Goal: Information Seeking & Learning: Learn about a topic

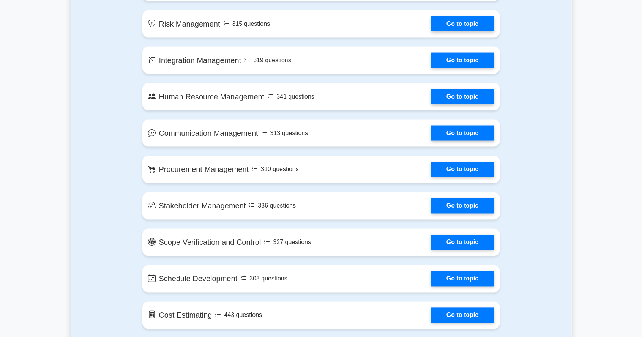
scroll to position [586, 0]
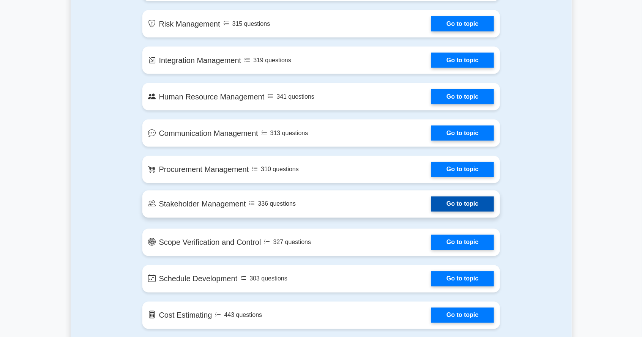
click at [475, 209] on link "Go to topic" at bounding box center [463, 204] width 62 height 15
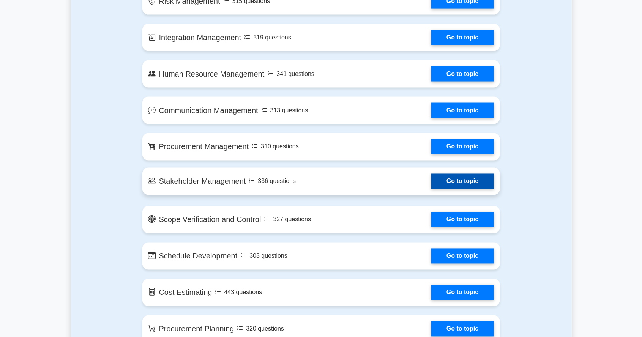
scroll to position [622, 0]
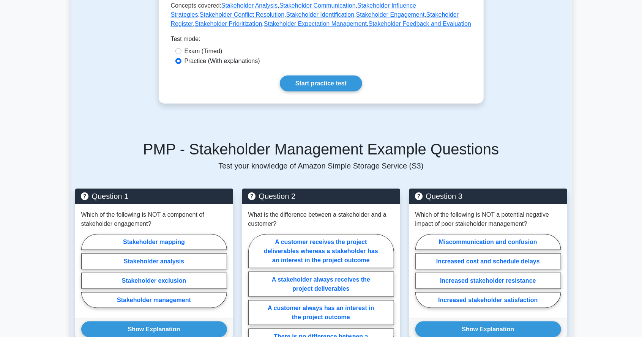
scroll to position [397, 0]
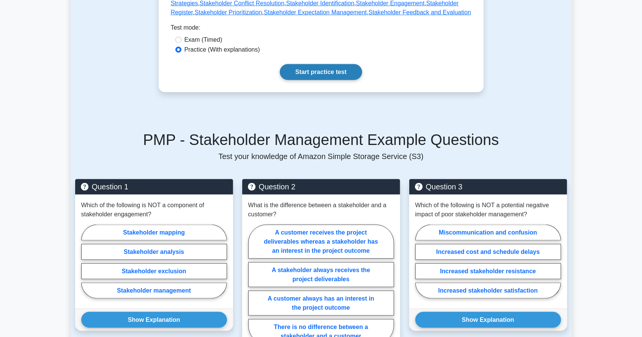
click at [327, 64] on link "Start practice test" at bounding box center [321, 72] width 82 height 16
click at [332, 68] on link "Start practice test" at bounding box center [321, 72] width 82 height 16
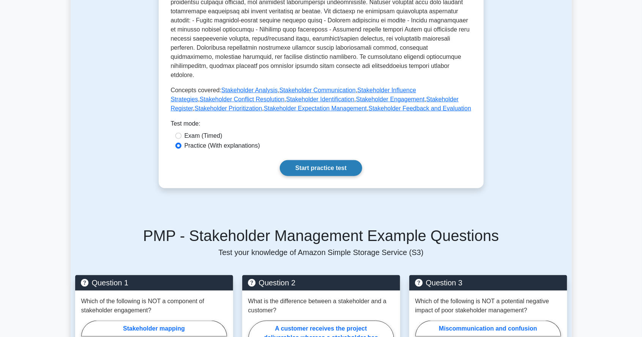
scroll to position [301, 0]
click at [186, 132] on label "Exam (Timed)" at bounding box center [204, 136] width 38 height 9
click at [182, 133] on input "Exam (Timed)" at bounding box center [179, 136] width 6 height 6
radio input "true"
click at [349, 161] on link "Start practice test" at bounding box center [321, 169] width 82 height 16
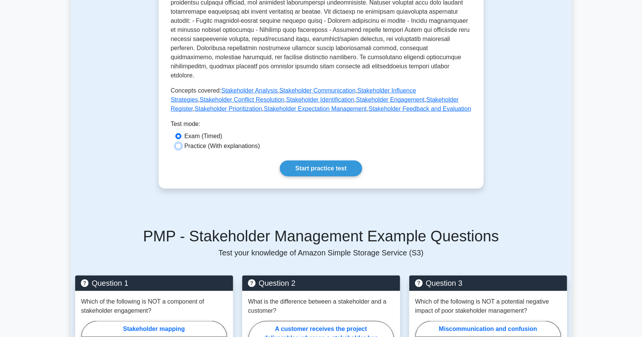
click at [180, 143] on input "Practice (With explanations)" at bounding box center [179, 146] width 6 height 6
radio input "true"
click at [348, 166] on link "Start practice test" at bounding box center [321, 169] width 82 height 16
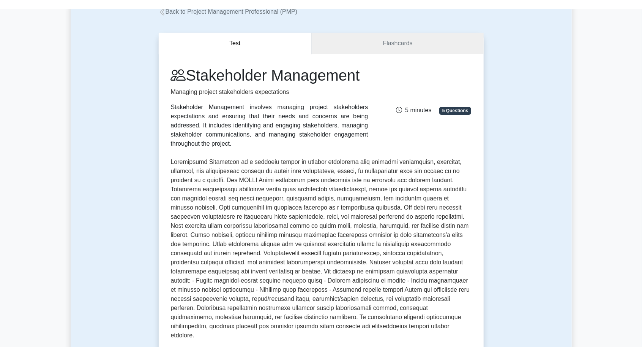
scroll to position [0, 0]
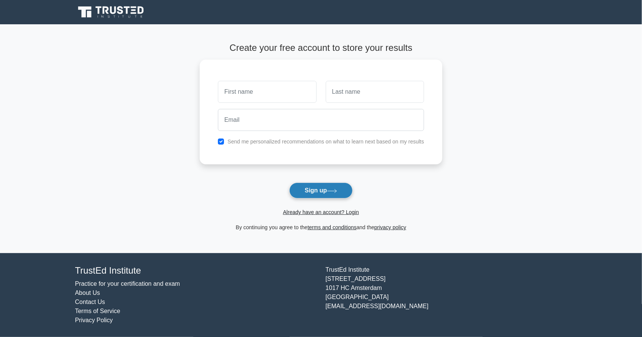
click at [333, 190] on icon at bounding box center [332, 190] width 9 height 3
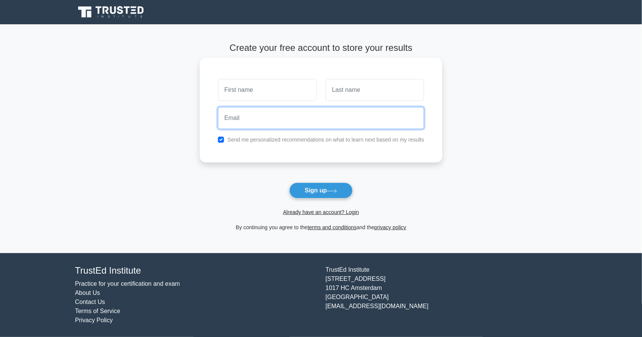
click at [297, 115] on input "email" at bounding box center [321, 118] width 206 height 22
type input "maryam.mkhtr@gmail.com"
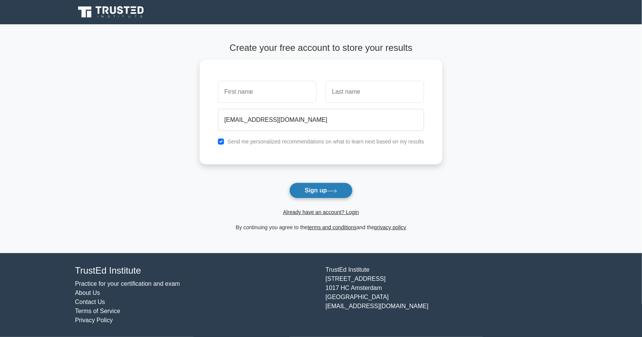
click at [339, 198] on button "Sign up" at bounding box center [321, 191] width 64 height 16
type input "Maryam"
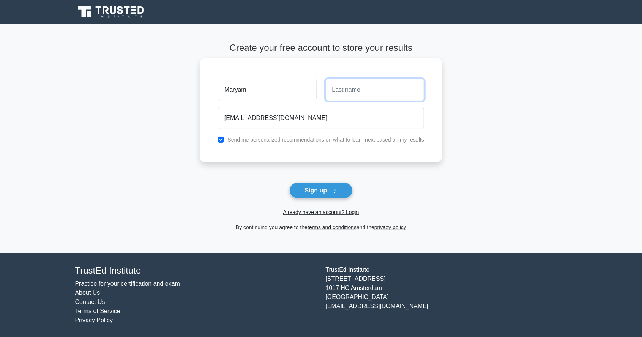
click at [395, 96] on input "text" at bounding box center [375, 90] width 98 height 22
type input "Shahid"
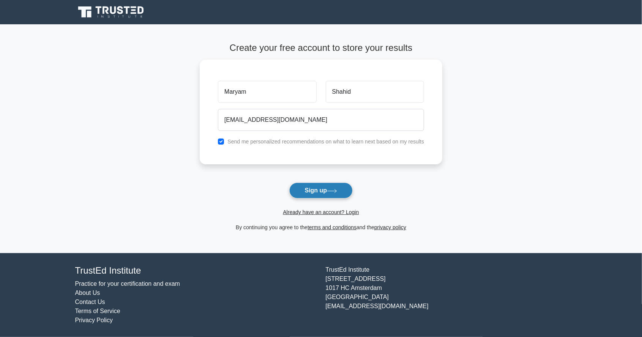
click at [341, 192] on button "Sign up" at bounding box center [321, 191] width 64 height 16
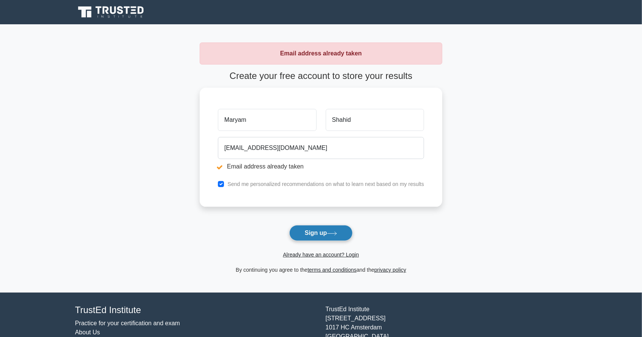
click at [336, 232] on icon at bounding box center [332, 234] width 10 height 4
click at [324, 172] on div "[EMAIL_ADDRESS][DOMAIN_NAME] Email address already taken" at bounding box center [321, 153] width 215 height 43
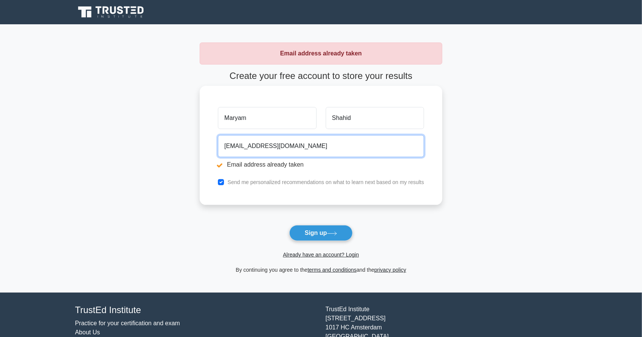
click at [345, 149] on input "[EMAIL_ADDRESS][DOMAIN_NAME]" at bounding box center [321, 146] width 206 height 22
type input "maryam.mkhtr"
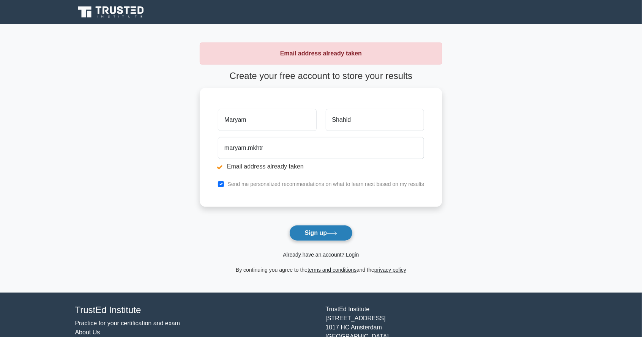
click at [339, 236] on button "Sign up" at bounding box center [321, 233] width 64 height 16
click at [571, 105] on main "Email address already taken Create your free account to store your results Mary…" at bounding box center [321, 158] width 642 height 269
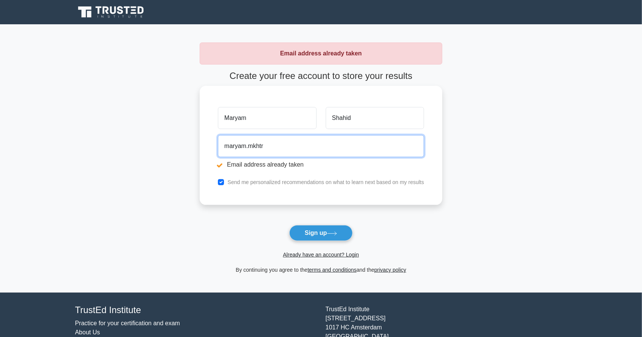
click at [336, 151] on input "maryam.mkhtr" at bounding box center [321, 146] width 206 height 22
type input "ma"
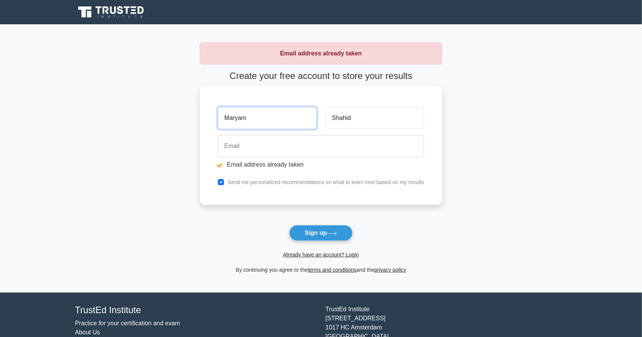
click at [291, 115] on input "Maryam" at bounding box center [267, 118] width 98 height 22
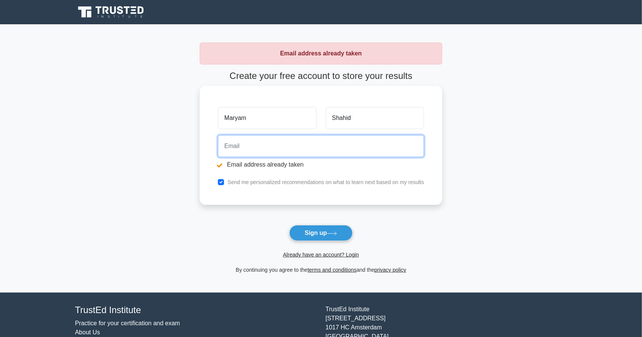
click at [292, 147] on input "email" at bounding box center [321, 146] width 206 height 22
type input "speedymighty7777@gmail.com"
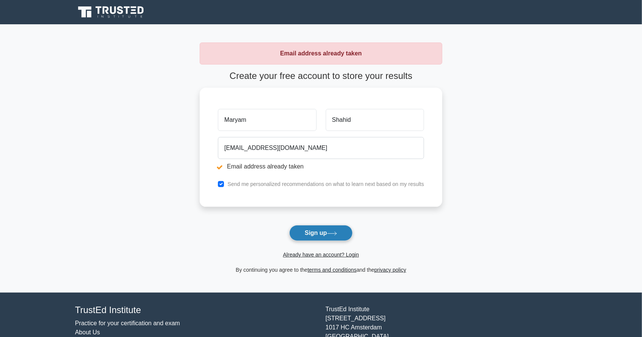
click at [330, 232] on icon at bounding box center [332, 234] width 10 height 4
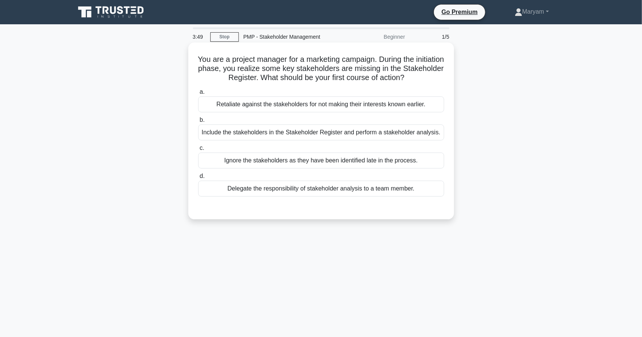
click at [339, 137] on div "Include the stakeholders in the Stakeholder Register and perform a stakeholder …" at bounding box center [321, 133] width 246 height 16
click at [198, 123] on input "b. Include the stakeholders in the Stakeholder Register and perform a stakehold…" at bounding box center [198, 120] width 0 height 5
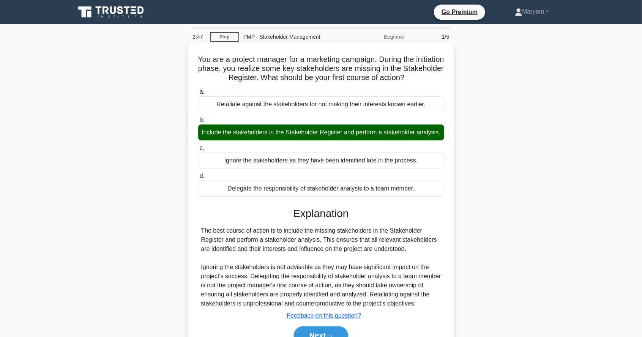
scroll to position [36, 0]
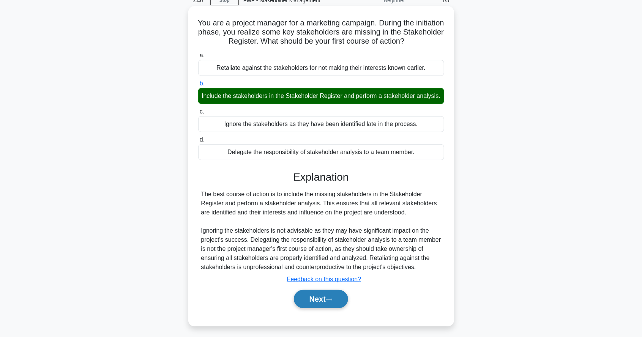
click at [331, 308] on button "Next" at bounding box center [321, 299] width 54 height 18
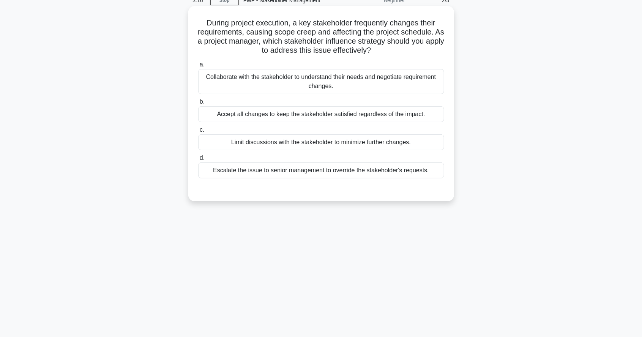
click at [399, 86] on div "Collaborate with the stakeholder to understand their needs and negotiate requir…" at bounding box center [321, 81] width 246 height 25
click at [198, 67] on input "a. Collaborate with the stakeholder to understand their needs and negotiate req…" at bounding box center [198, 64] width 0 height 5
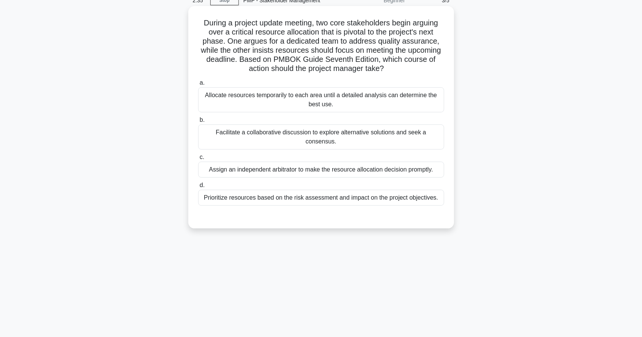
click at [404, 133] on div "Facilitate a collaborative discussion to explore alternative solutions and seek…" at bounding box center [321, 137] width 246 height 25
click at [198, 123] on input "b. Facilitate a collaborative discussion to explore alternative solutions and s…" at bounding box center [198, 120] width 0 height 5
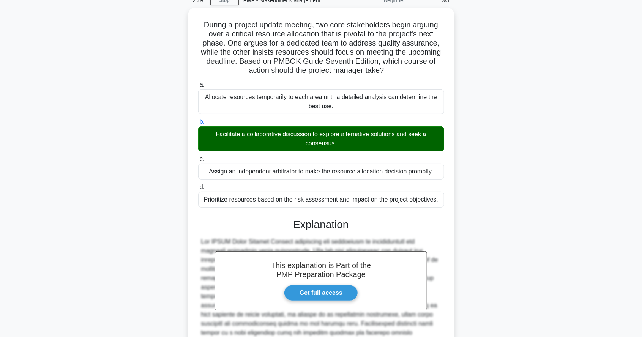
click at [530, 138] on div "During a project update meeting, two core stakeholders begin arguing over a cri…" at bounding box center [321, 227] width 501 height 439
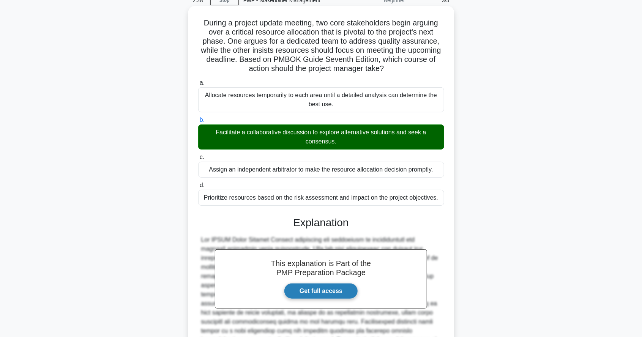
click at [338, 295] on link "Get full access" at bounding box center [321, 291] width 74 height 16
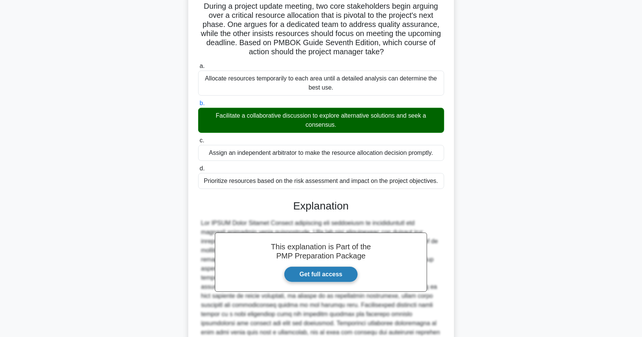
scroll to position [73, 0]
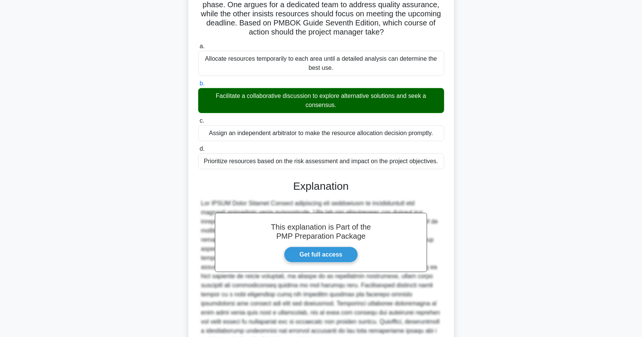
click at [444, 147] on label "d. Prioritize resources based on the risk assessment and impact on the project …" at bounding box center [321, 156] width 246 height 25
click at [198, 147] on input "d. Prioritize resources based on the risk assessment and impact on the project …" at bounding box center [198, 149] width 0 height 5
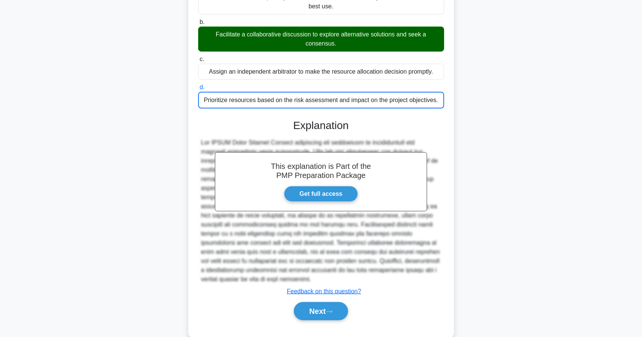
scroll to position [148, 0]
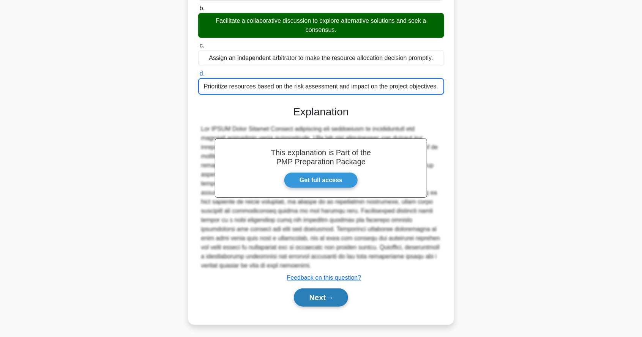
click at [333, 298] on button "Next" at bounding box center [321, 298] width 54 height 18
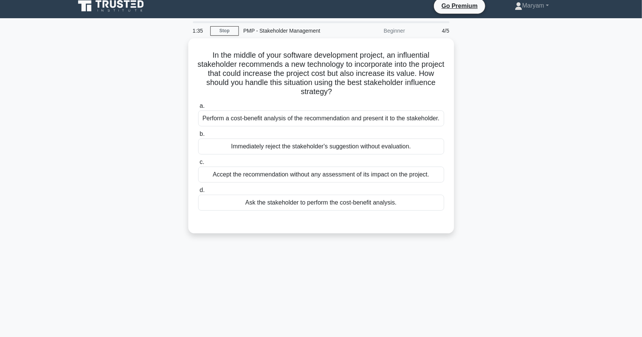
scroll to position [3, 0]
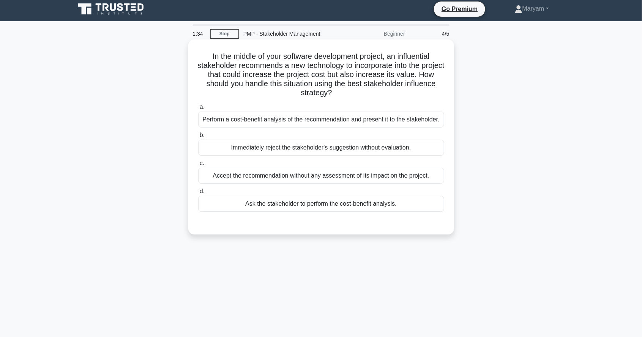
click at [414, 122] on div "Perform a cost-benefit analysis of the recommendation and present it to the sta…" at bounding box center [321, 120] width 246 height 16
click at [198, 110] on input "a. Perform a cost-benefit analysis of the recommendation and present it to the …" at bounding box center [198, 107] width 0 height 5
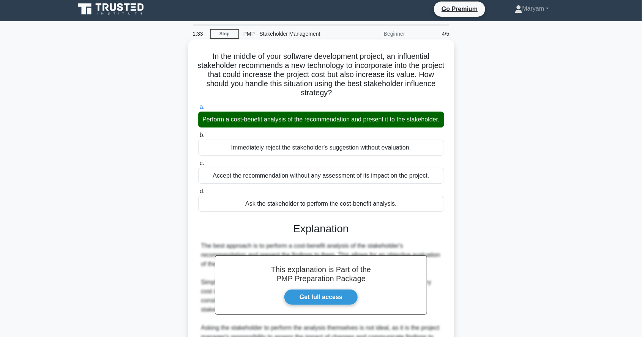
scroll to position [56, 0]
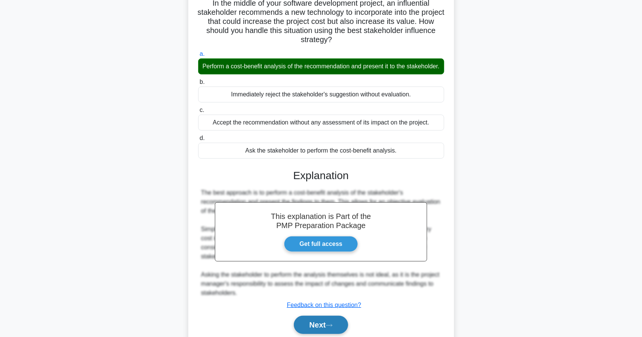
click at [331, 328] on icon at bounding box center [329, 326] width 7 height 4
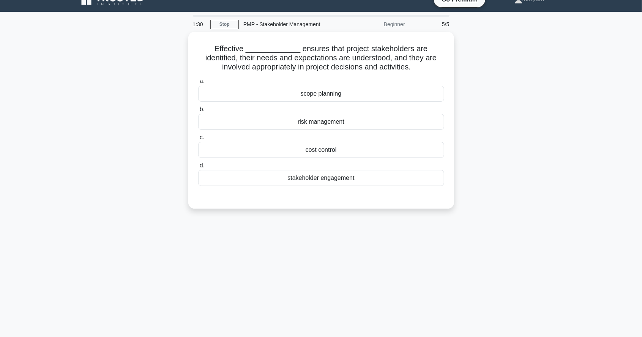
scroll to position [0, 0]
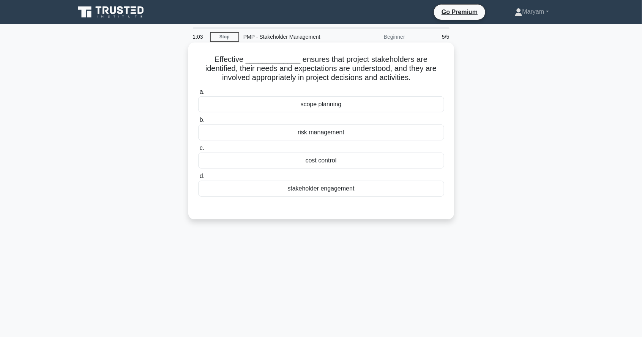
click at [389, 189] on div "stakeholder engagement" at bounding box center [321, 189] width 246 height 16
click at [198, 179] on input "d. stakeholder engagement" at bounding box center [198, 176] width 0 height 5
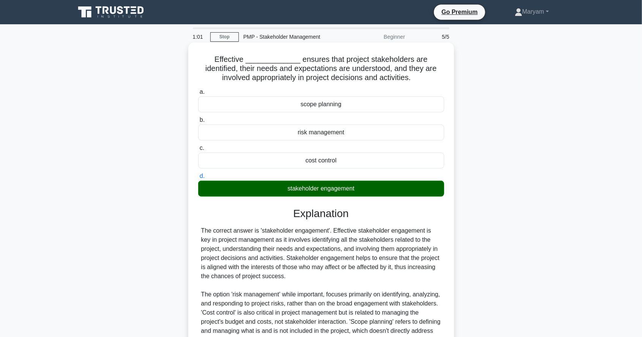
scroll to position [38, 0]
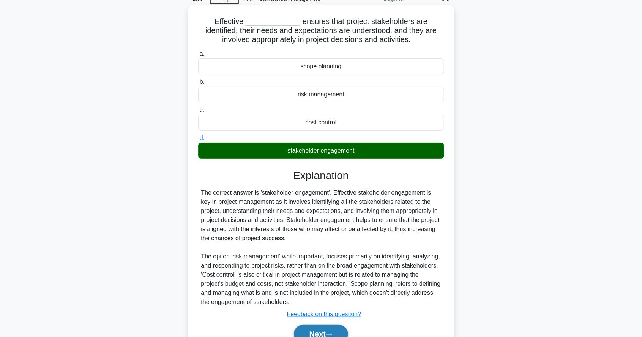
click at [331, 335] on button "Next" at bounding box center [321, 334] width 54 height 18
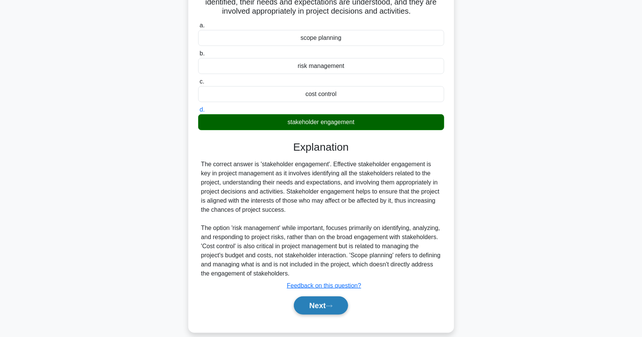
scroll to position [73, 0]
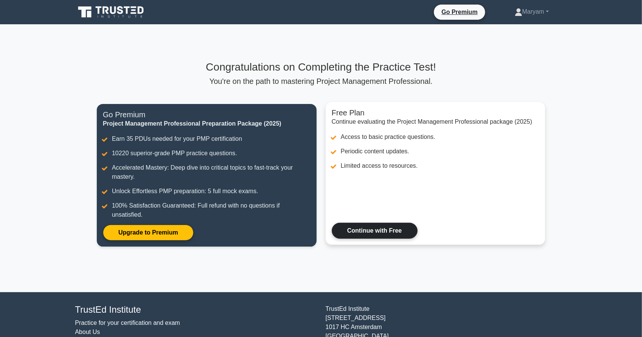
click at [382, 226] on link "Continue with Free" at bounding box center [375, 231] width 86 height 16
